Goal: Check status: Check status

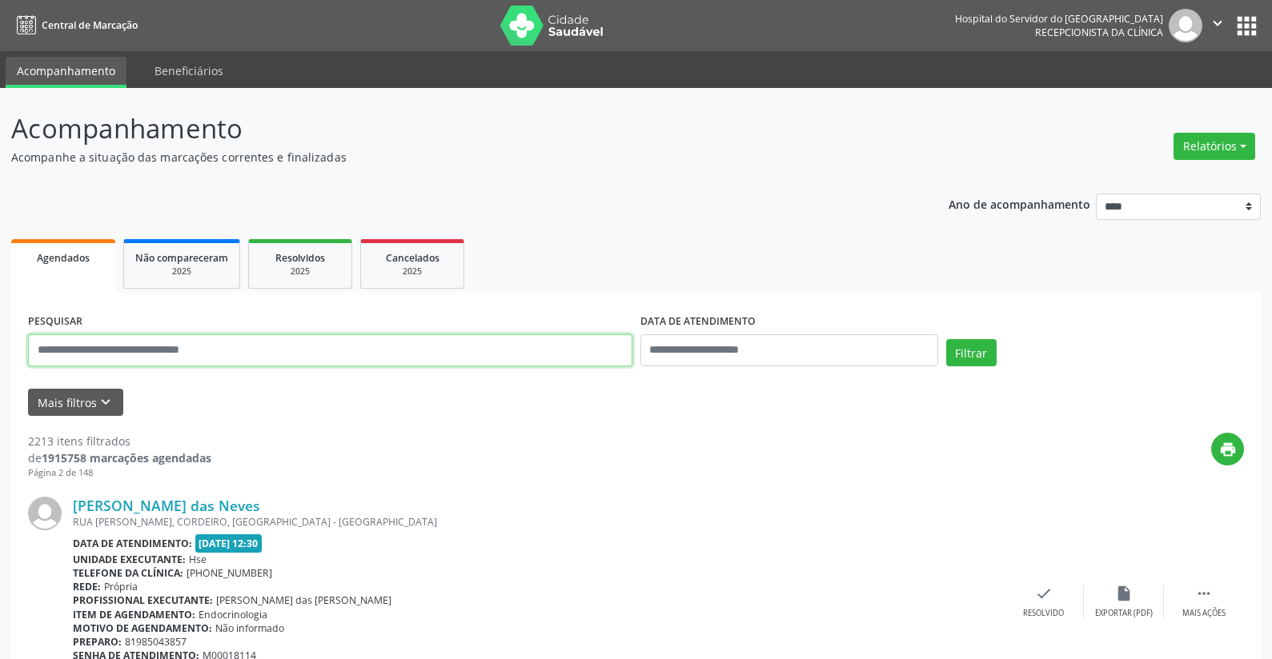
click at [333, 364] on input "text" at bounding box center [330, 351] width 604 height 32
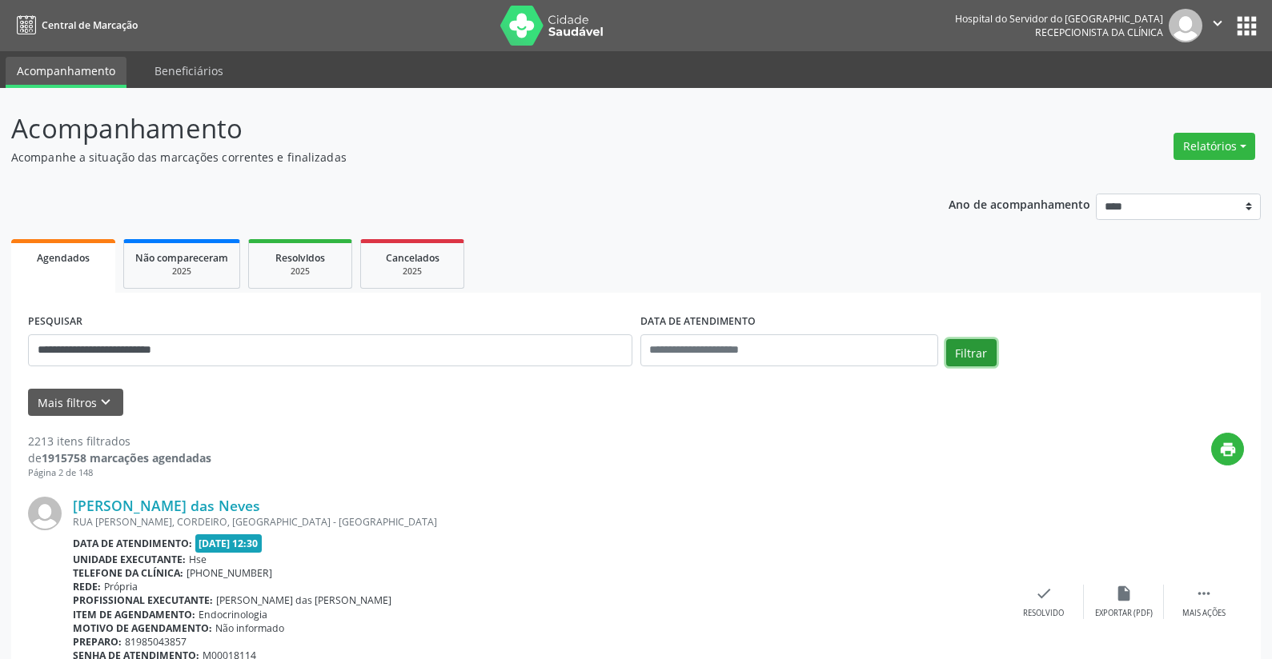
click at [957, 359] on button "Filtrar" at bounding box center [971, 352] width 50 height 27
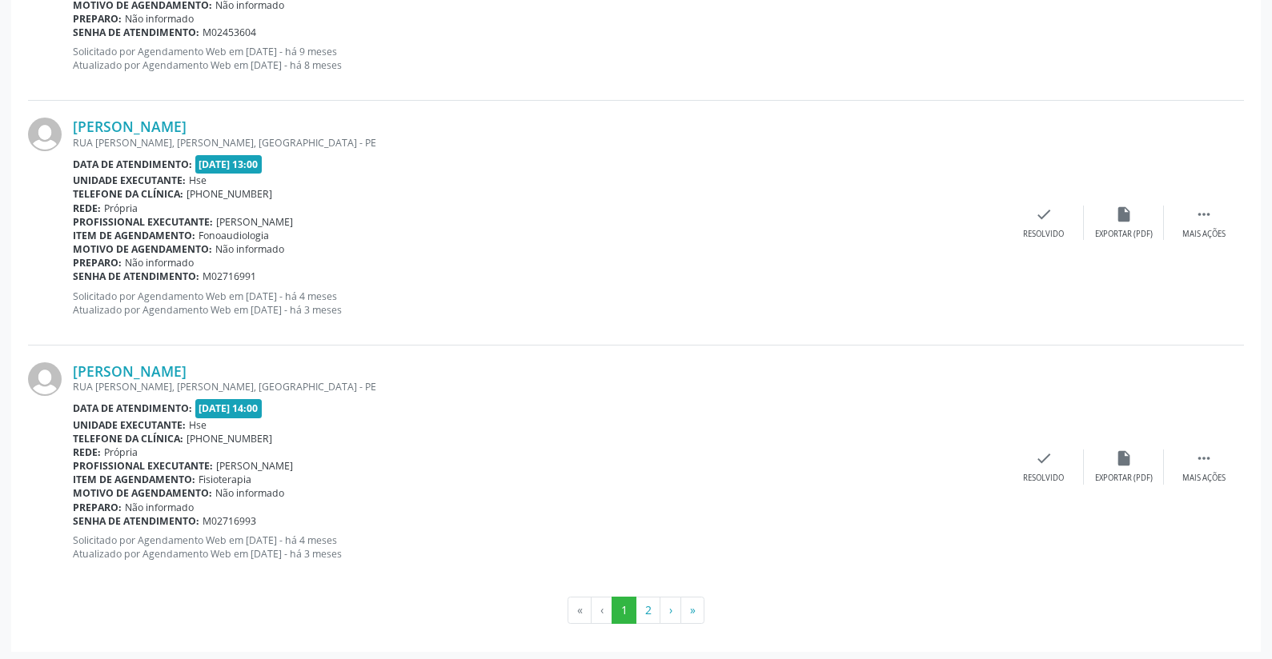
scroll to position [3560, 0]
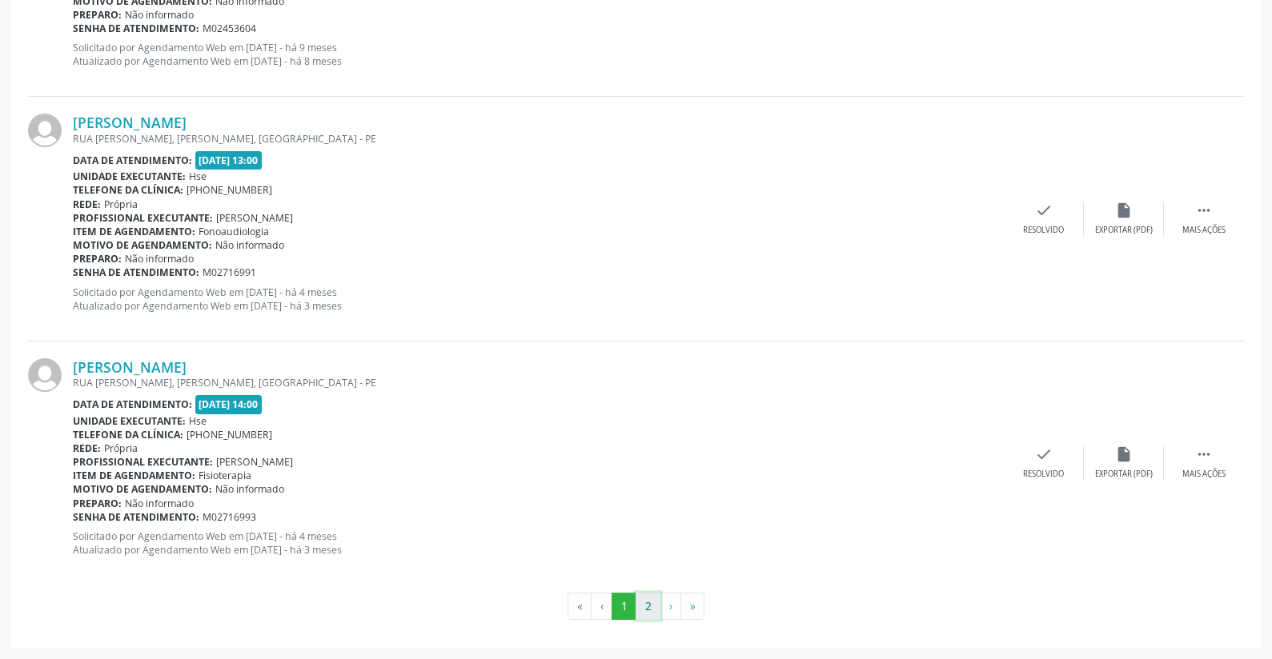
click at [640, 606] on button "2" at bounding box center [647, 606] width 25 height 27
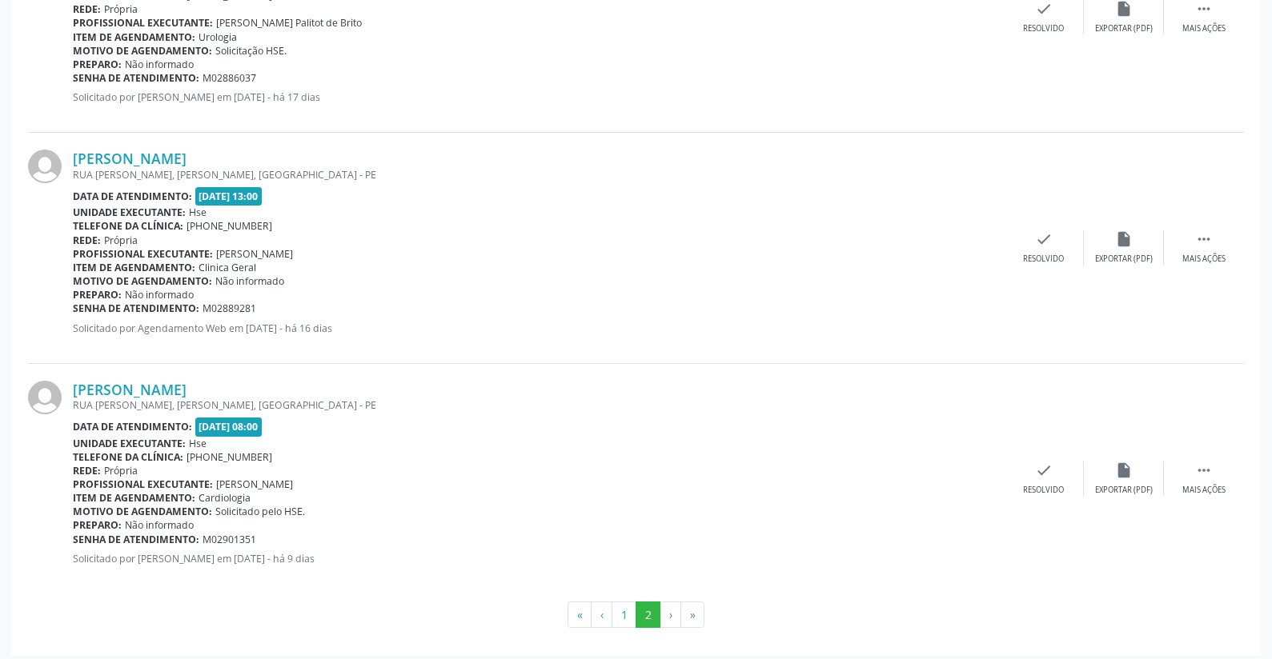
scroll to position [586, 0]
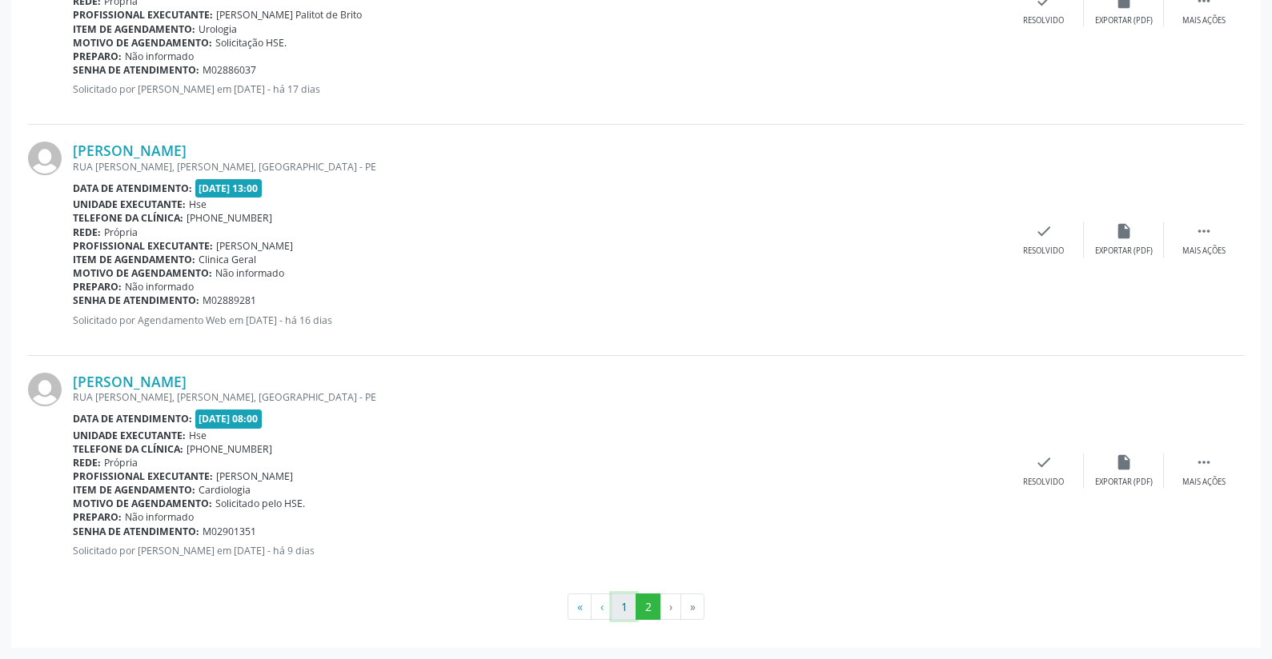
click at [629, 605] on button "1" at bounding box center [623, 607] width 25 height 27
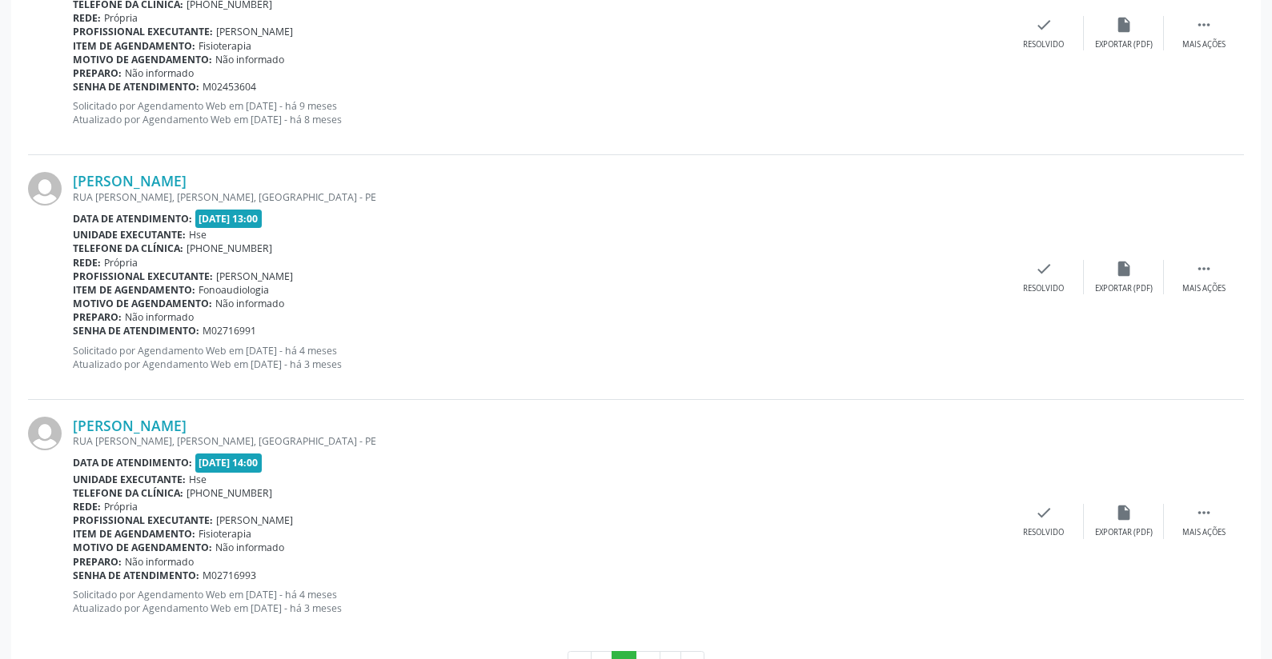
scroll to position [3560, 0]
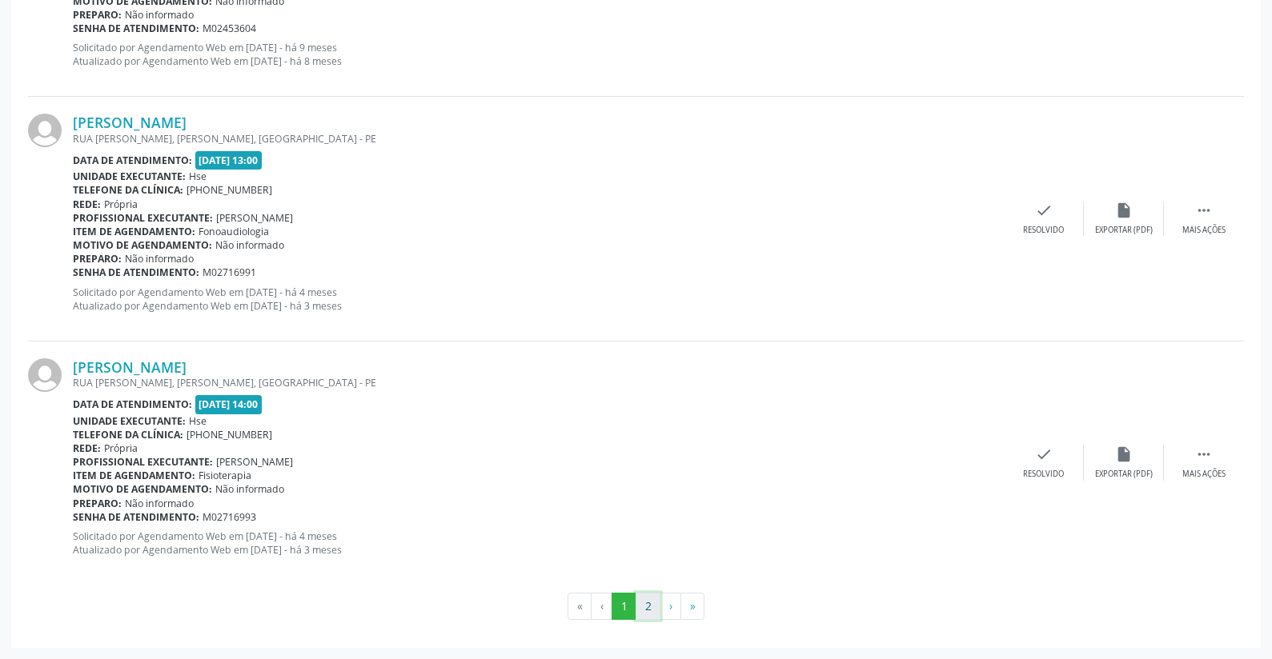
click at [647, 613] on button "2" at bounding box center [647, 606] width 25 height 27
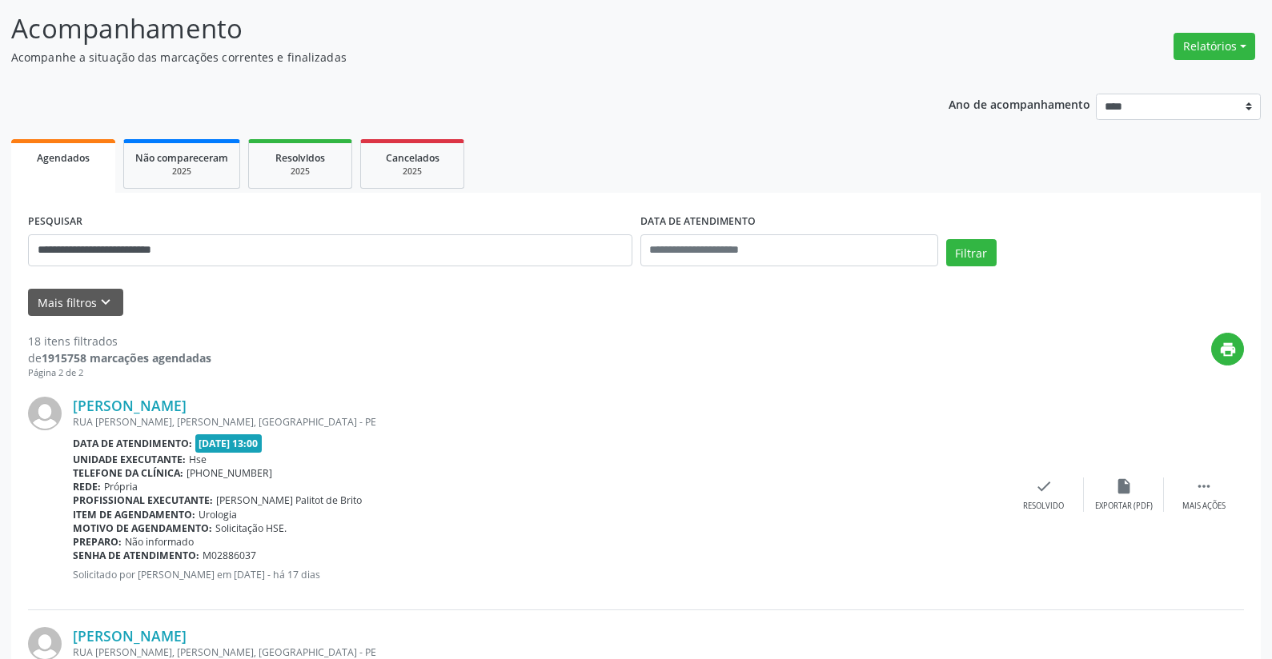
scroll to position [0, 0]
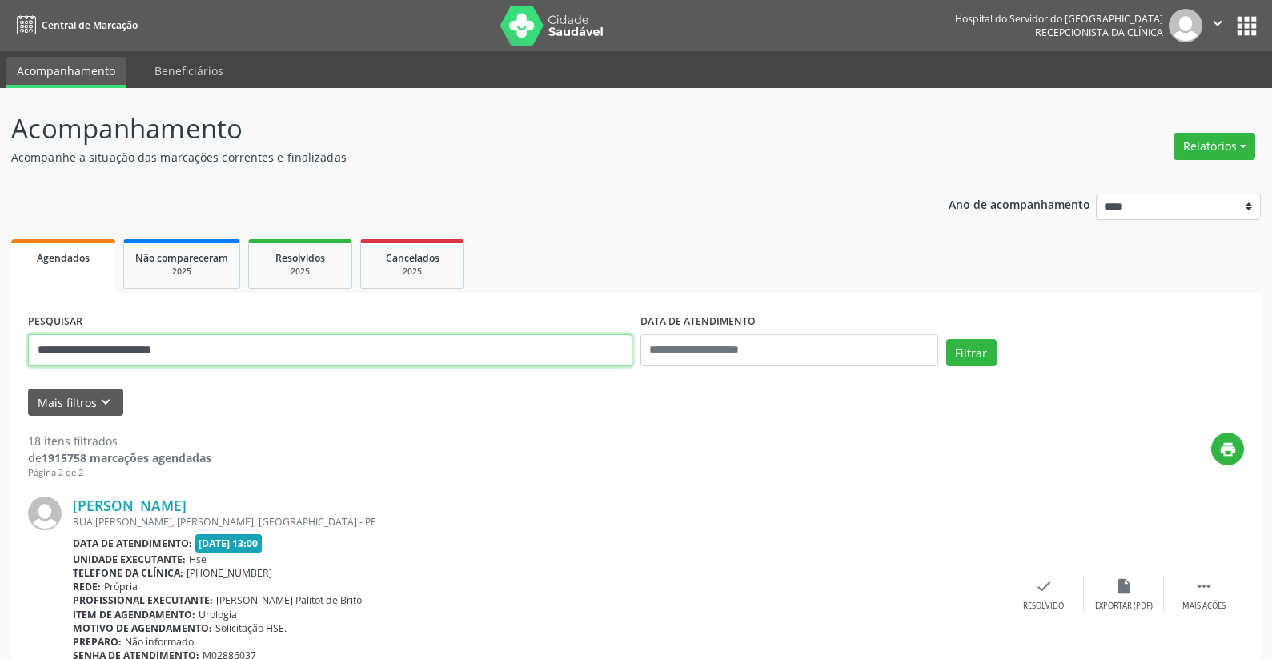
click at [238, 355] on input "**********" at bounding box center [330, 351] width 604 height 32
type input "*"
